Goal: Task Accomplishment & Management: Use online tool/utility

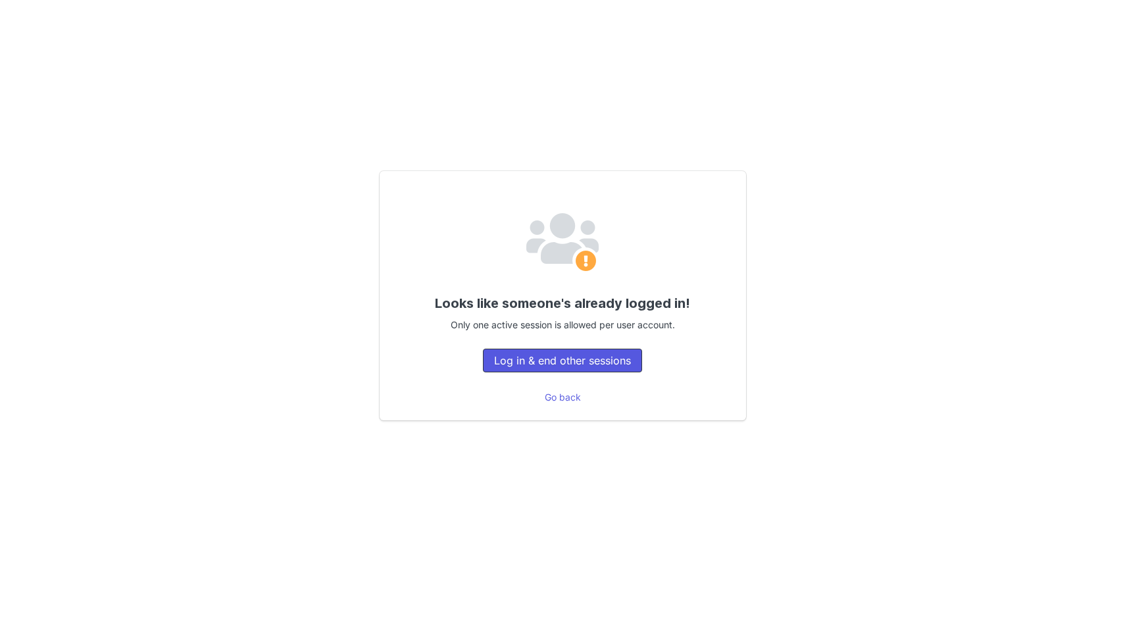
click at [566, 355] on button "Log in & end other sessions" at bounding box center [562, 361] width 159 height 24
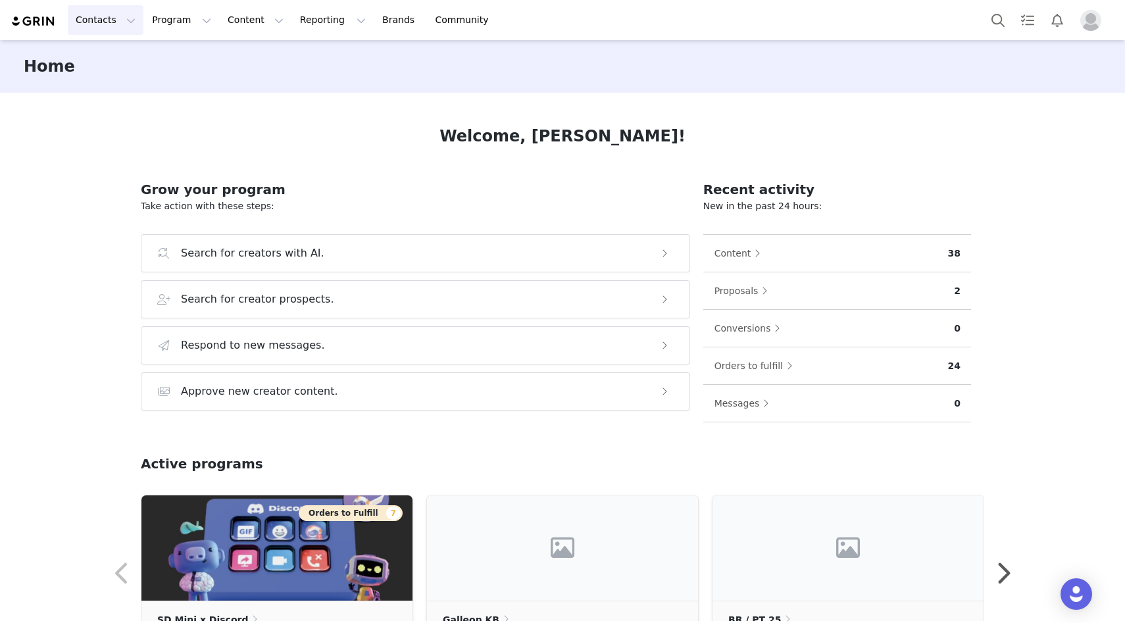
click at [119, 18] on button "Contacts Contacts" at bounding box center [106, 20] width 76 height 30
click at [118, 65] on link "Creators" at bounding box center [120, 58] width 104 height 24
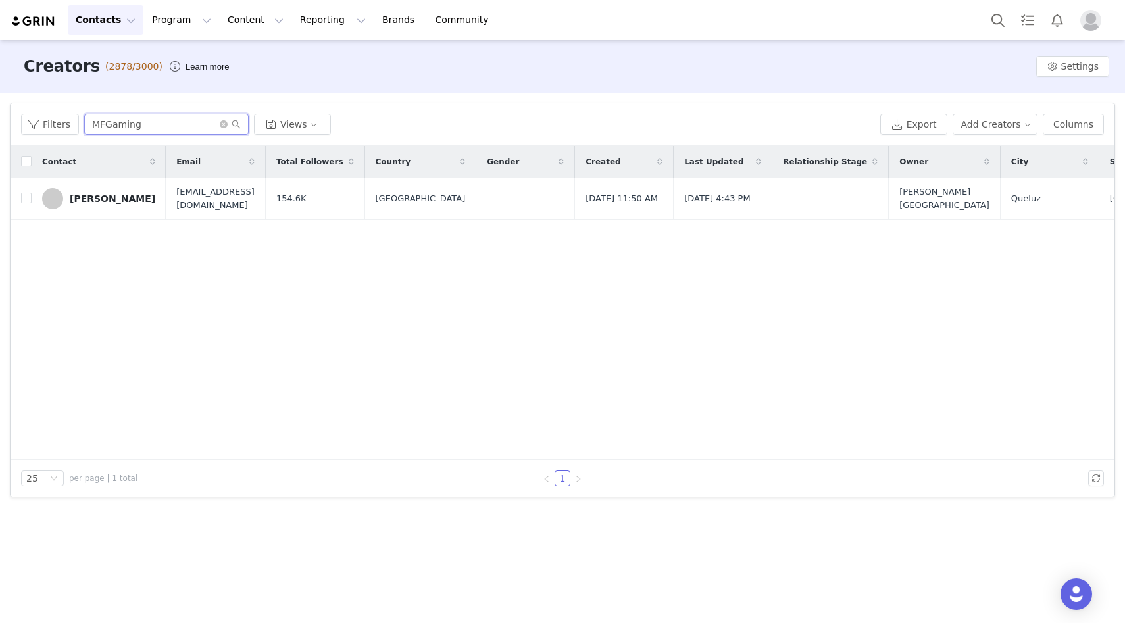
click at [126, 122] on input "MFGaming" at bounding box center [166, 124] width 164 height 21
drag, startPoint x: 145, startPoint y: 122, endPoint x: 74, endPoint y: 121, distance: 71.7
click at [74, 121] on div "Filters MFGaming Views" at bounding box center [448, 124] width 854 height 21
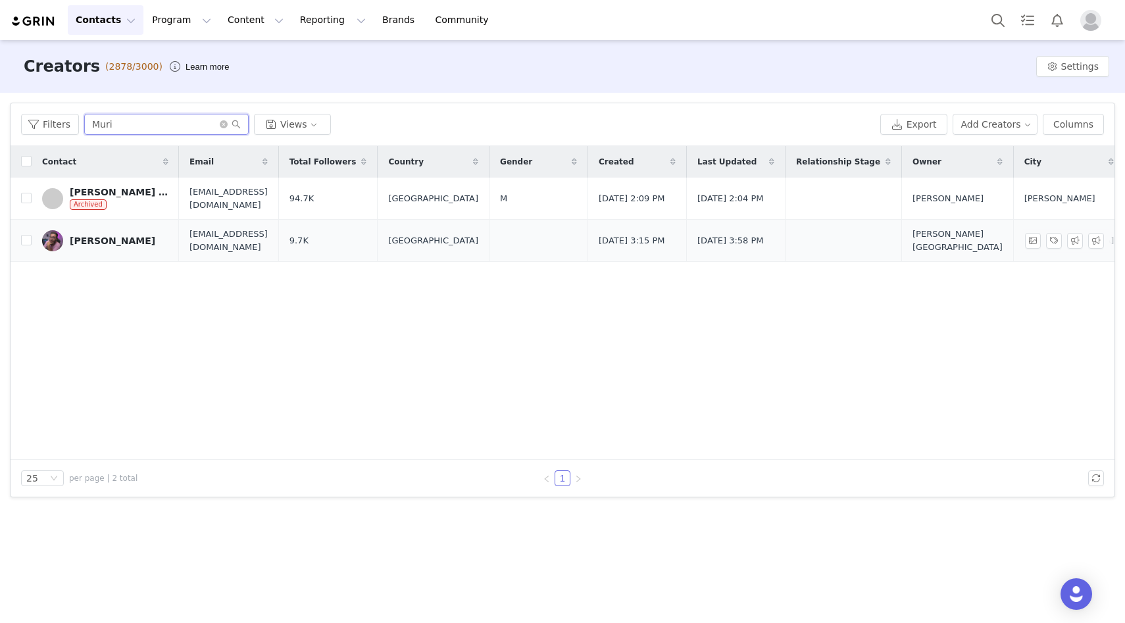
type input "Muri"
click at [112, 246] on link "[PERSON_NAME]" at bounding box center [105, 240] width 126 height 21
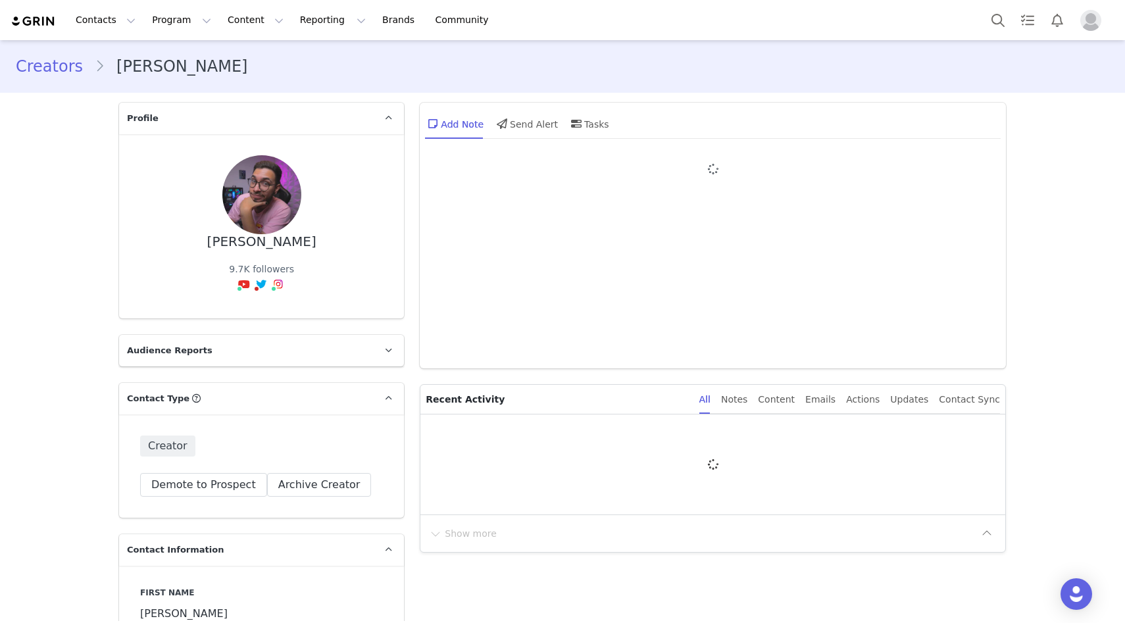
type input "+55 ([GEOGRAPHIC_DATA])"
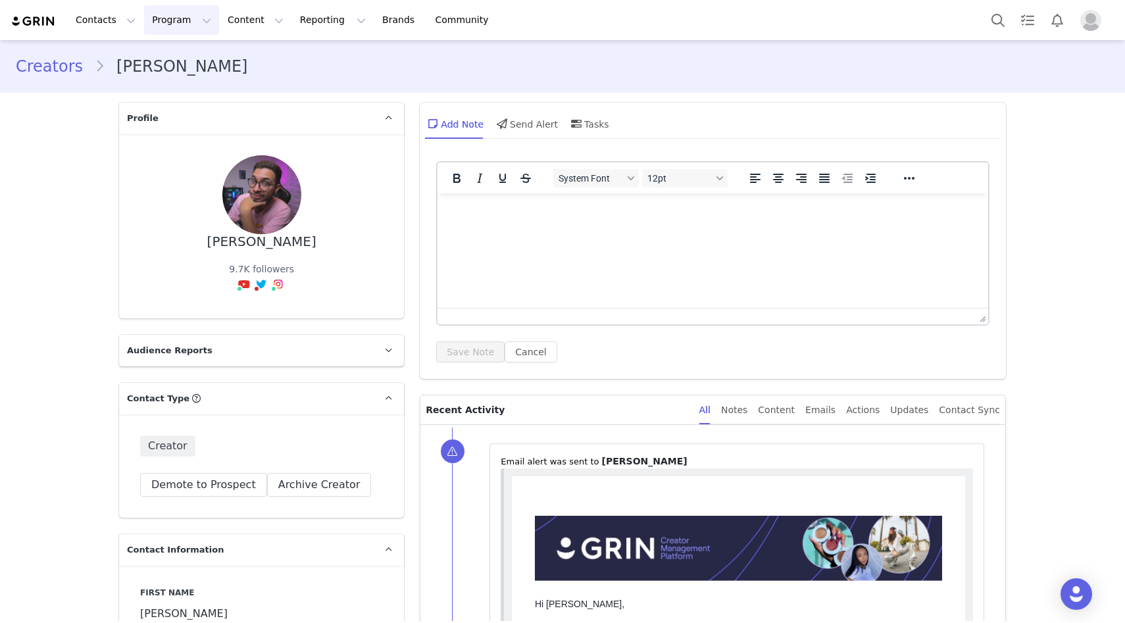
click at [188, 18] on button "Program Program" at bounding box center [181, 20] width 75 height 30
click at [181, 63] on p "Activations" at bounding box center [175, 58] width 51 height 14
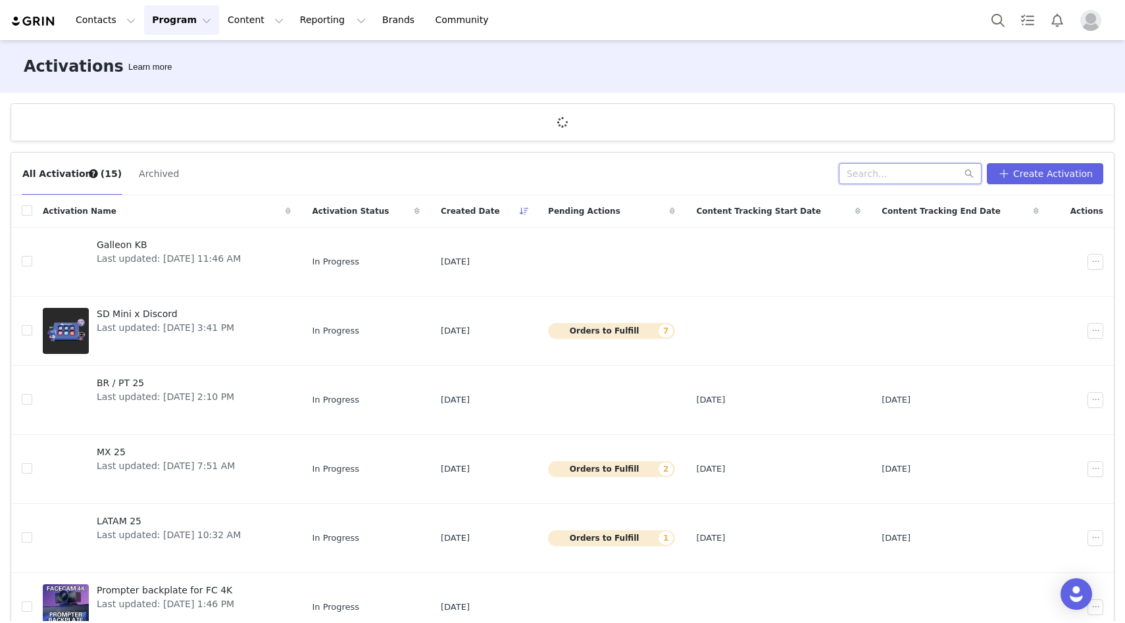
click at [926, 176] on input "text" at bounding box center [910, 173] width 143 height 21
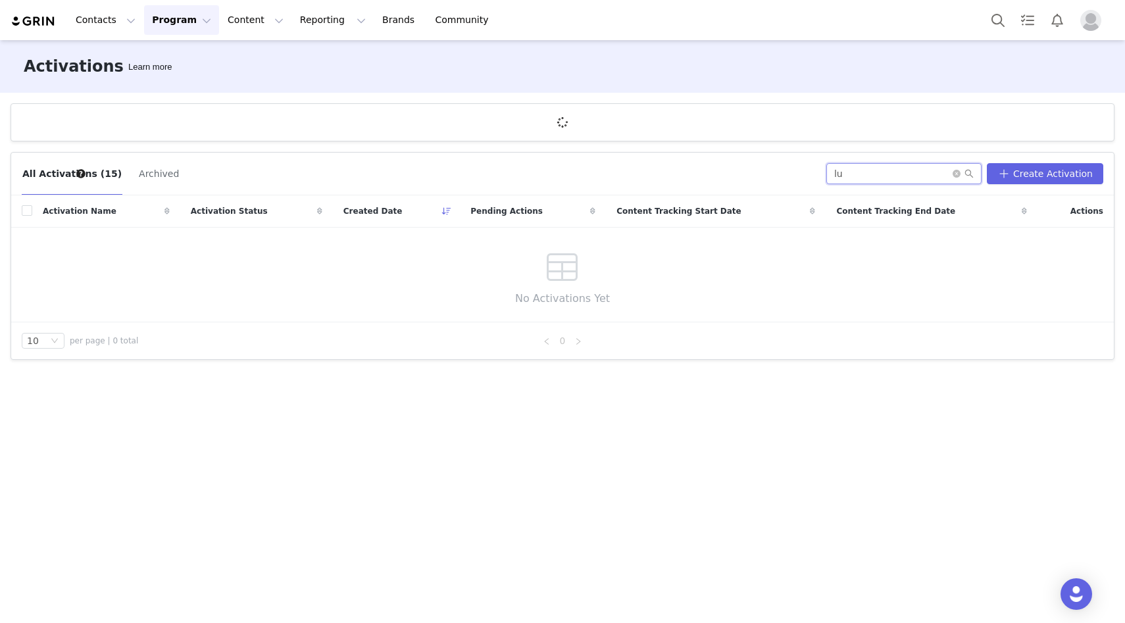
type input "l"
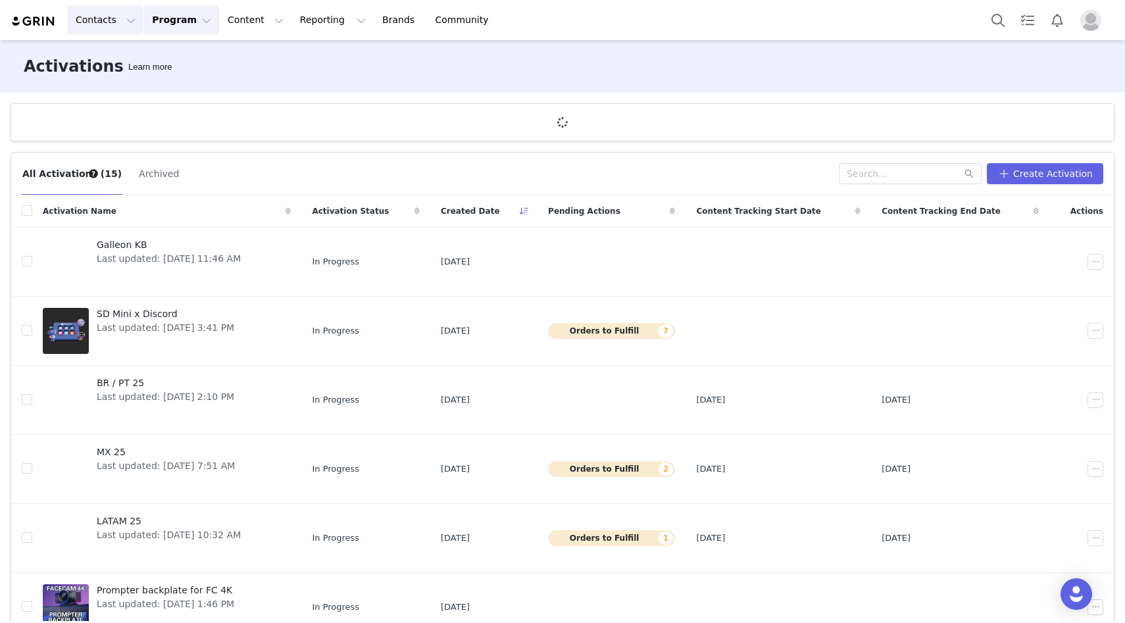
click at [95, 16] on button "Contacts Contacts" at bounding box center [106, 20] width 76 height 30
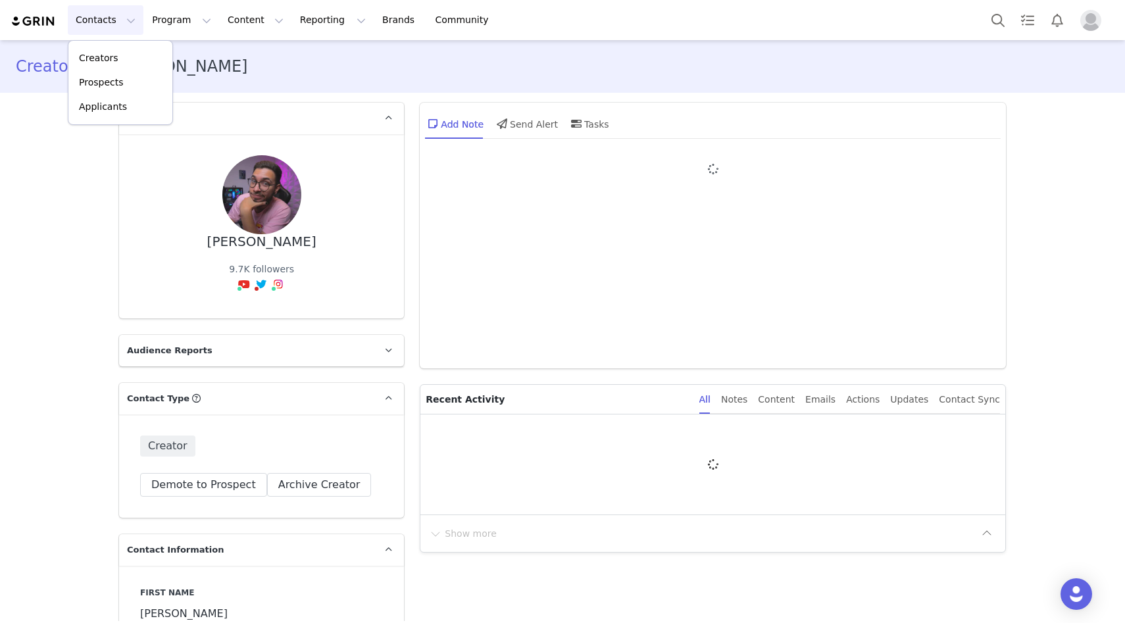
type input "+55 ([GEOGRAPHIC_DATA])"
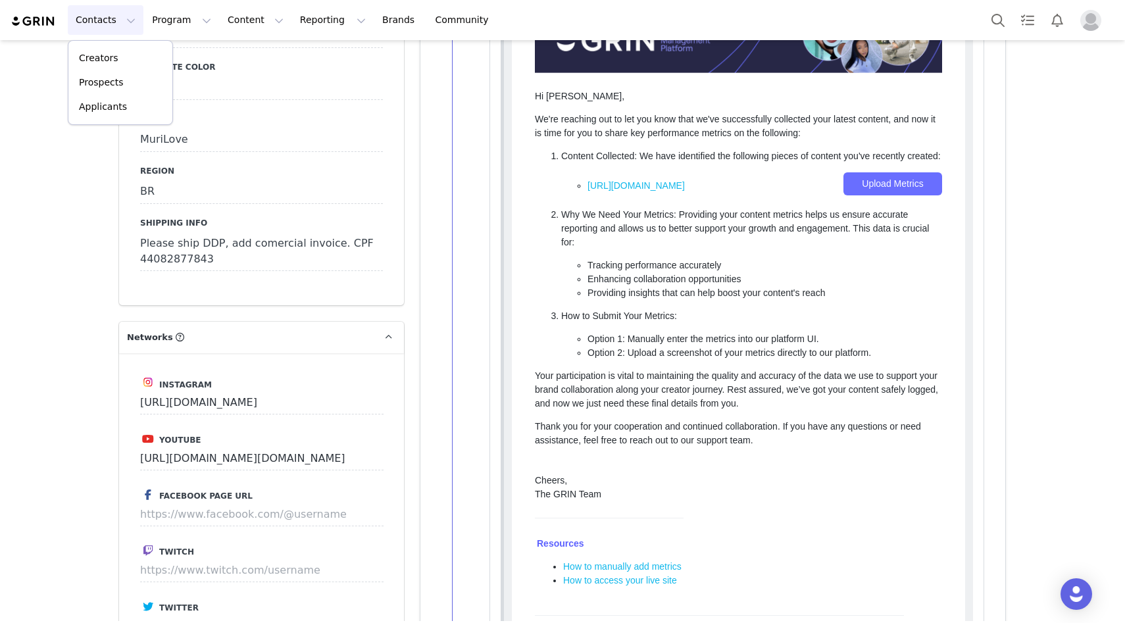
click at [104, 401] on div "Creators [PERSON_NAME] Profile [PERSON_NAME] 9.7K followers Audience Reports Re…" at bounding box center [562, 376] width 1125 height 4026
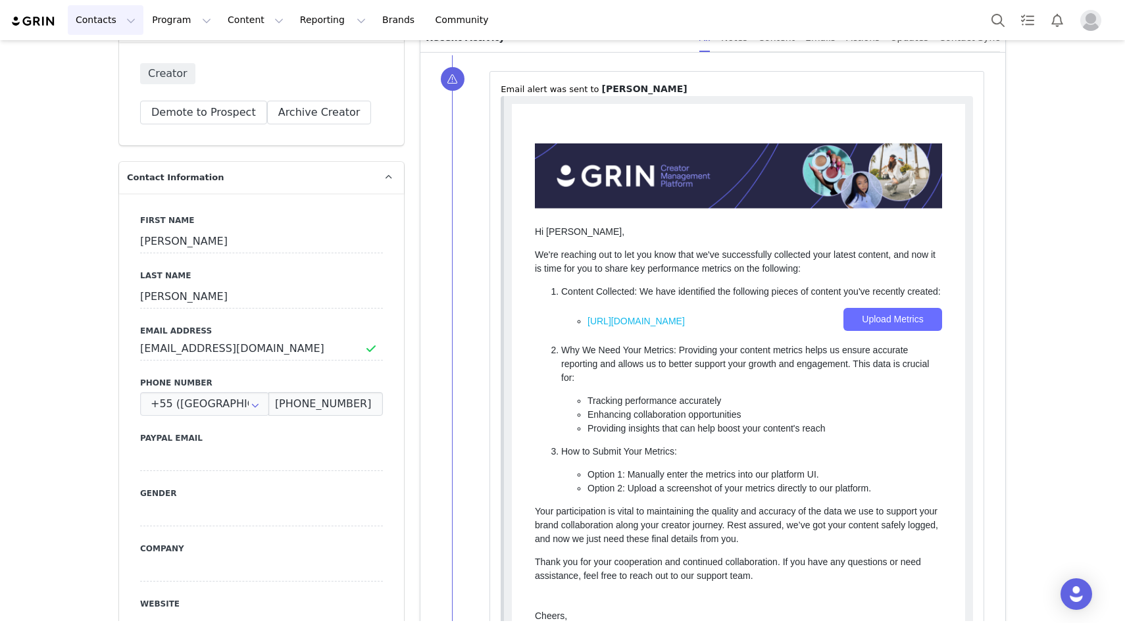
scroll to position [116, 0]
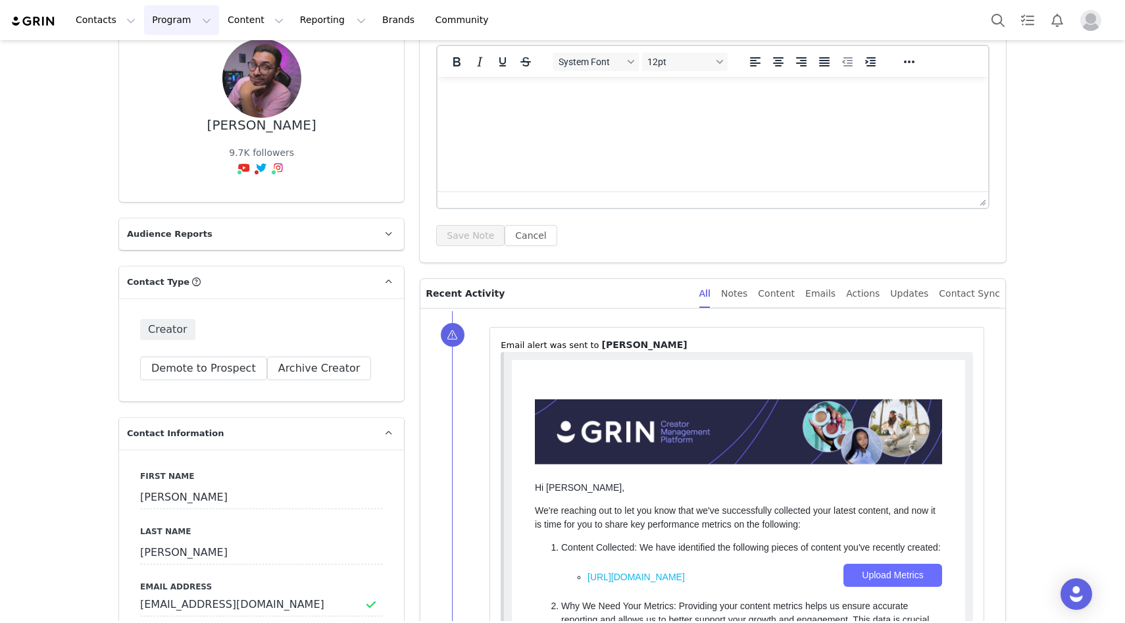
click at [168, 28] on button "Program Program" at bounding box center [181, 20] width 75 height 30
click at [167, 54] on p "Activations" at bounding box center [175, 58] width 51 height 14
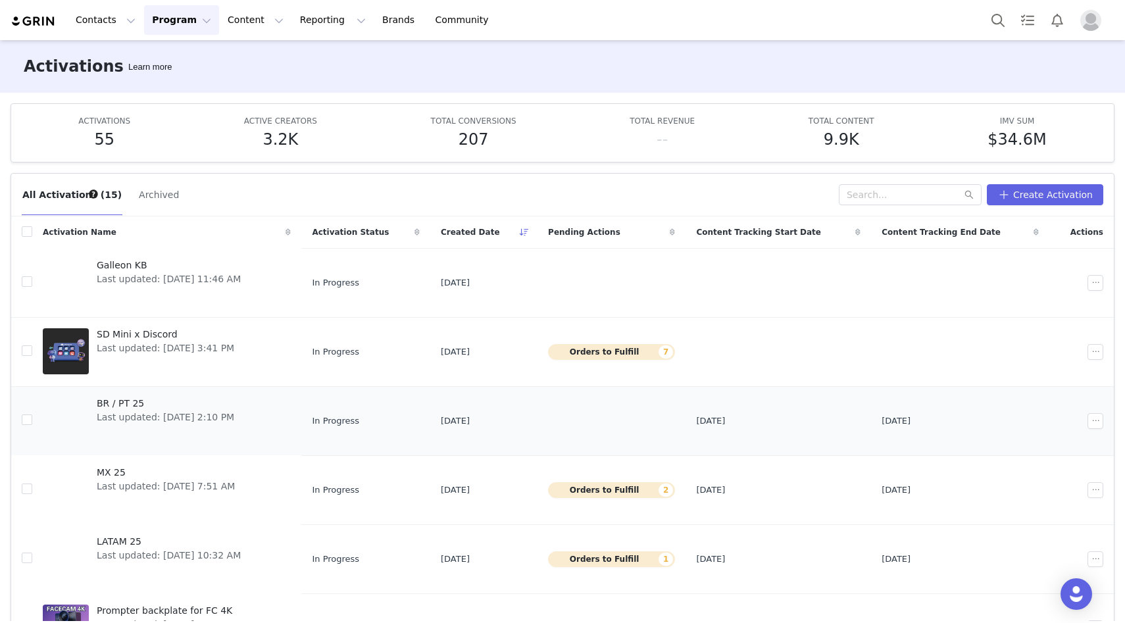
click at [117, 420] on span "Last updated: [DATE] 2:10 PM" at bounding box center [165, 418] width 137 height 14
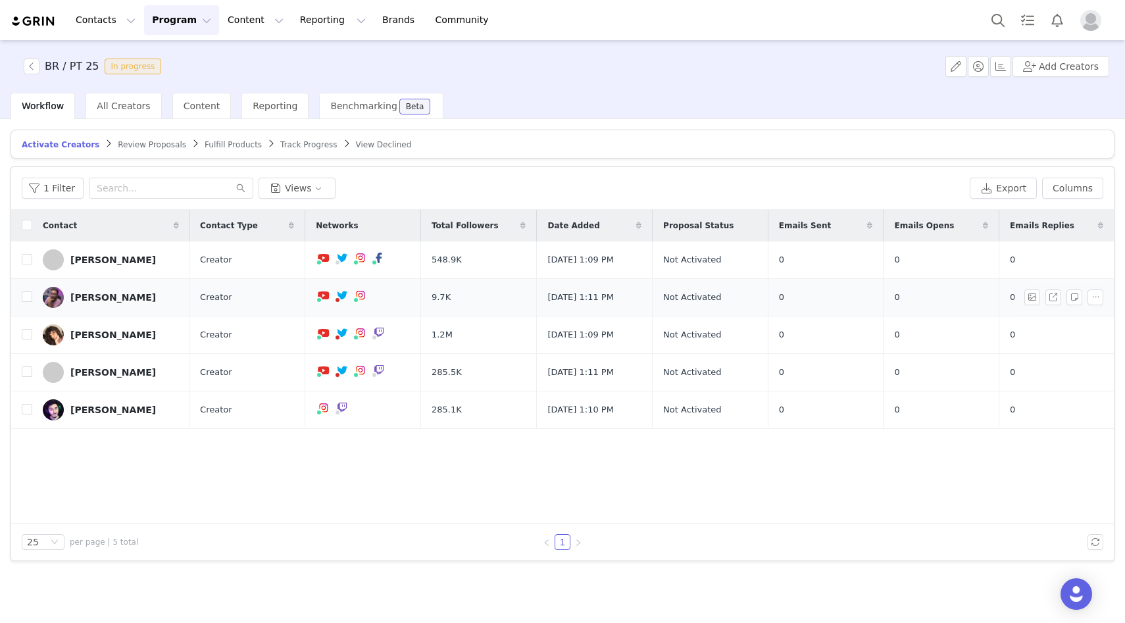
click at [105, 300] on div "[PERSON_NAME]" at bounding box center [113, 297] width 86 height 11
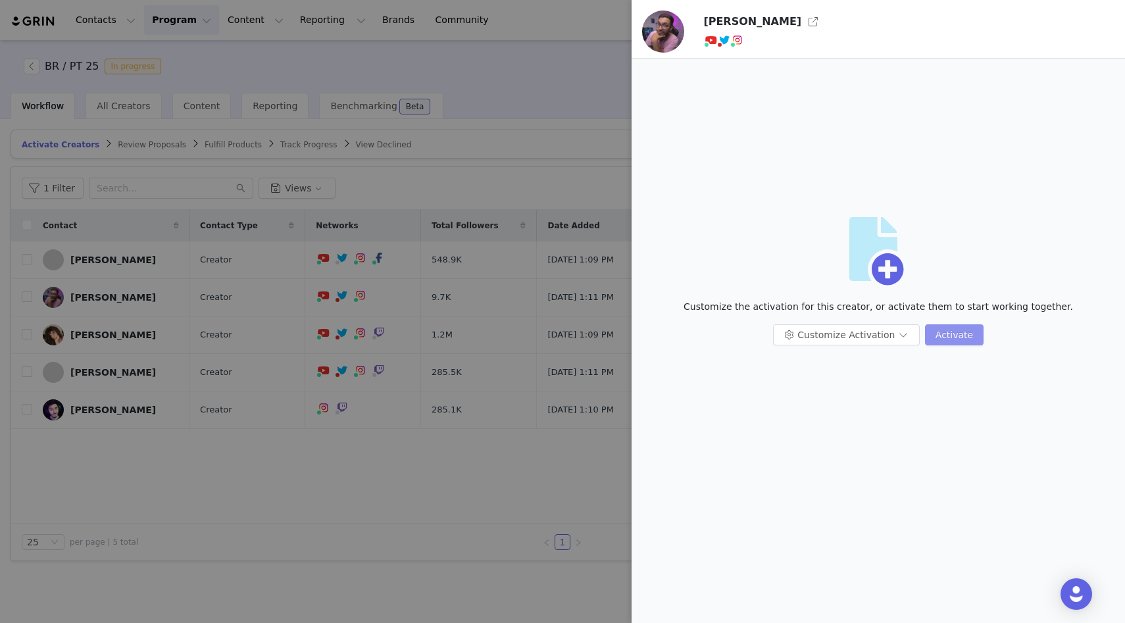
click at [958, 336] on button "Activate" at bounding box center [954, 334] width 59 height 21
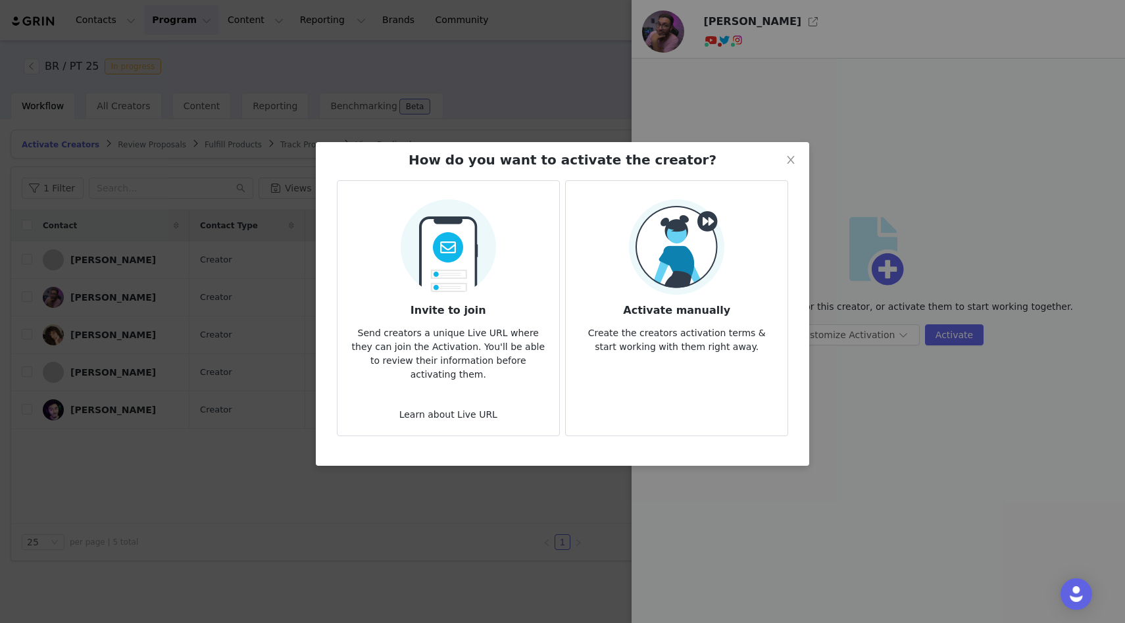
click at [683, 297] on h3 "Activate manually" at bounding box center [676, 307] width 201 height 24
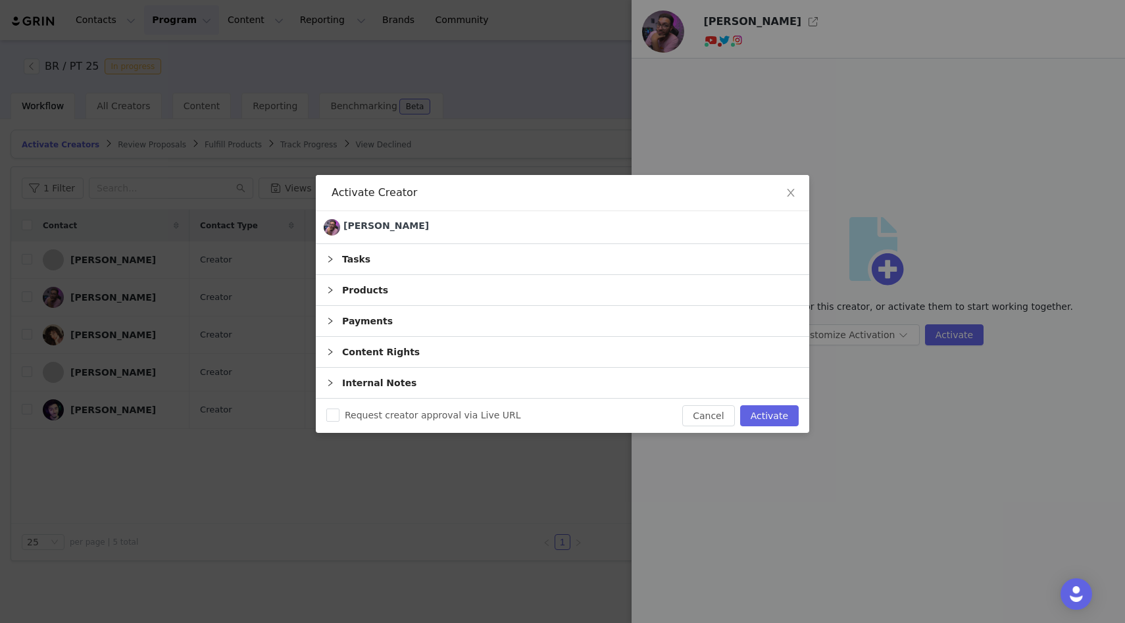
click at [378, 282] on div "Products" at bounding box center [562, 290] width 493 height 30
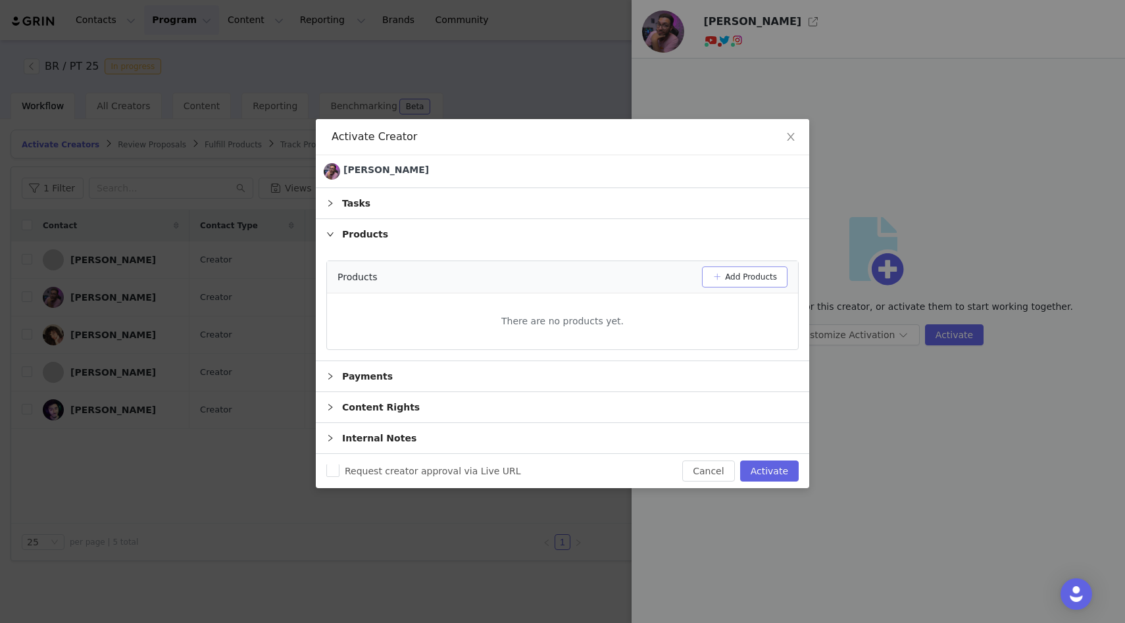
click at [734, 276] on button "Add Products" at bounding box center [745, 276] width 86 height 21
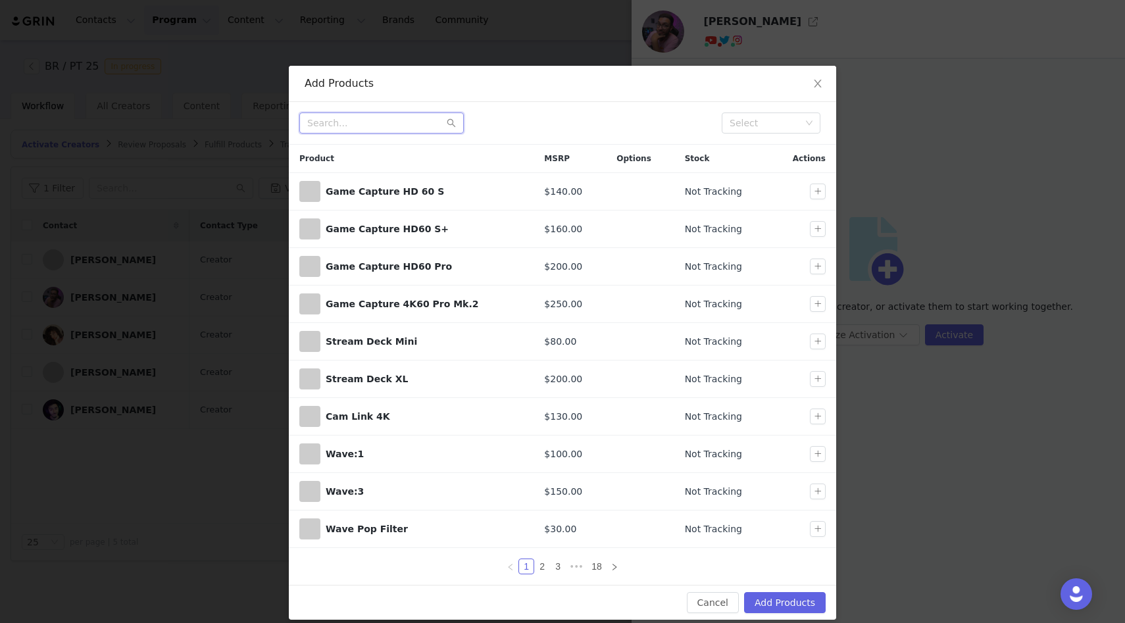
click at [407, 120] on input "text" at bounding box center [381, 122] width 164 height 21
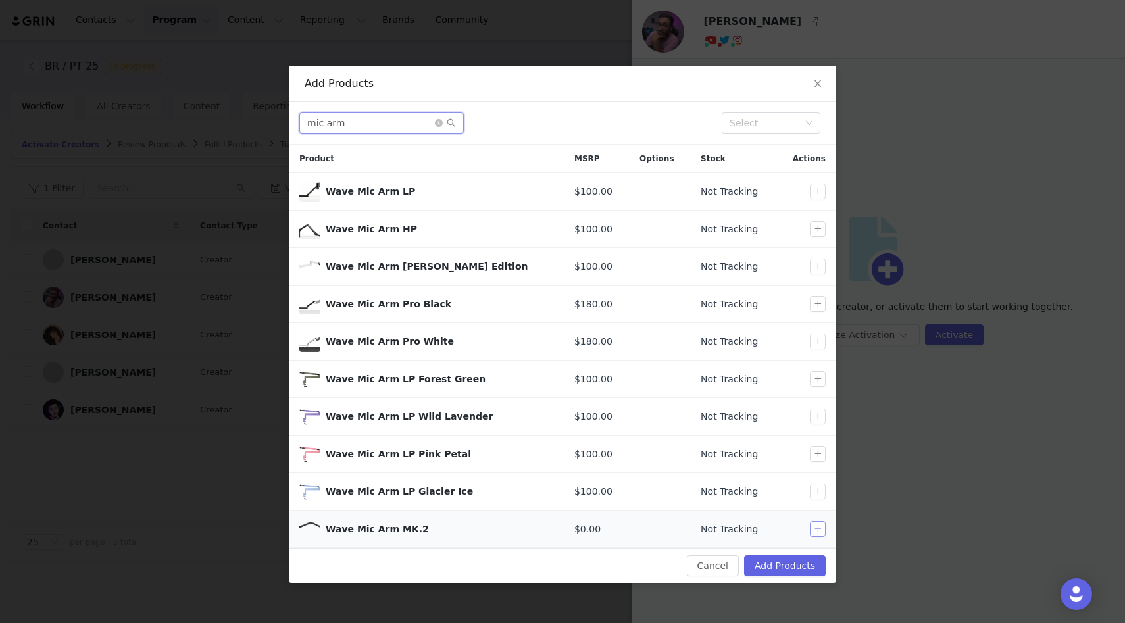
type input "mic arm"
click at [812, 530] on button "button" at bounding box center [818, 529] width 16 height 16
click at [784, 560] on button "Add Products" at bounding box center [785, 565] width 82 height 21
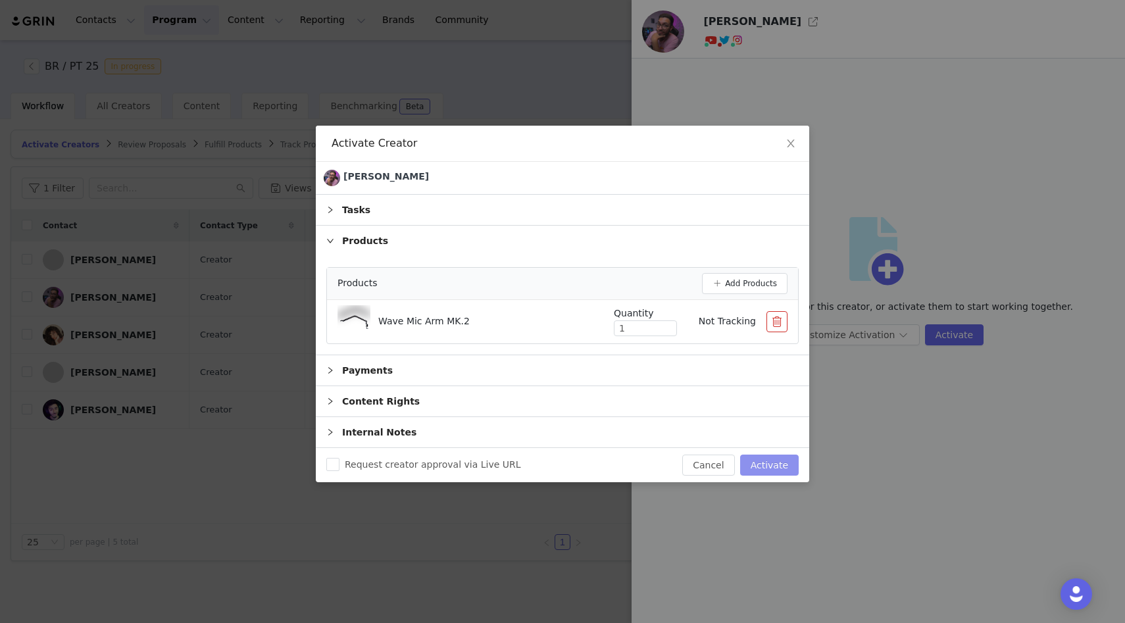
click at [770, 464] on button "Activate" at bounding box center [769, 465] width 59 height 21
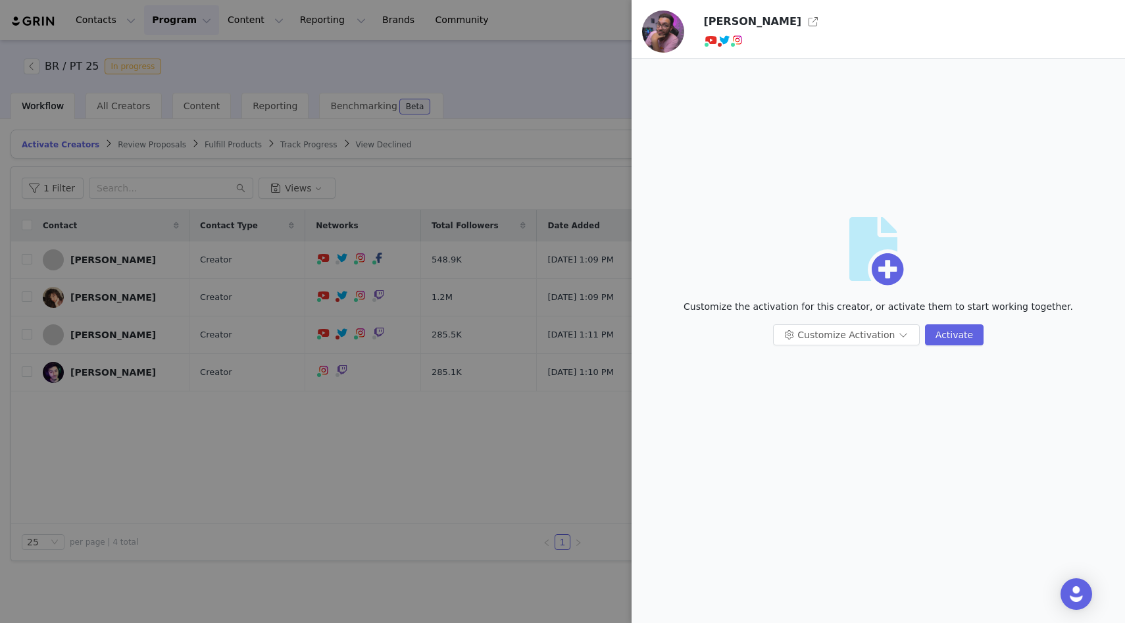
click at [605, 137] on div at bounding box center [562, 311] width 1125 height 623
